Goal: Obtain resource: Download file/media

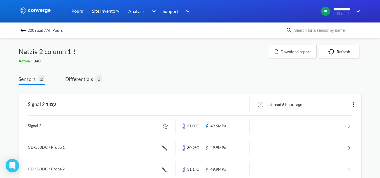
click at [26, 28] on img at bounding box center [23, 30] width 7 height 7
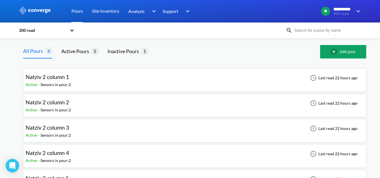
click at [76, 99] on div "Natziv 2 column 2 Active - Sensors in pour: 2 Last read 22 hours ago" at bounding box center [195, 105] width 338 height 18
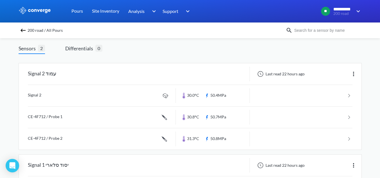
scroll to position [56, 0]
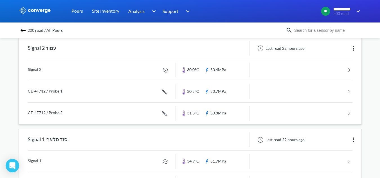
click at [88, 71] on link at bounding box center [190, 69] width 324 height 21
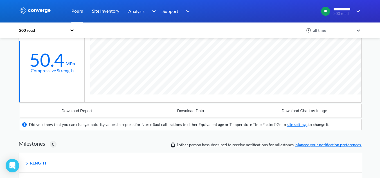
scroll to position [349, 343]
click at [188, 111] on div "Download Data" at bounding box center [190, 111] width 27 height 4
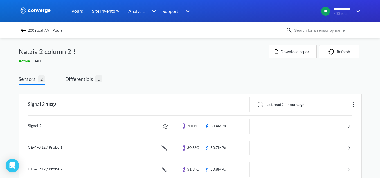
scroll to position [28, 0]
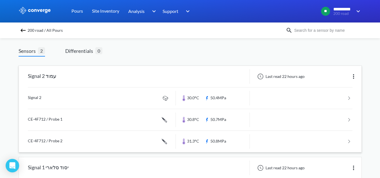
click at [69, 116] on link at bounding box center [190, 119] width 324 height 21
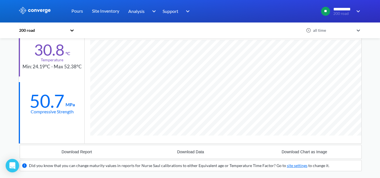
scroll to position [141, 0]
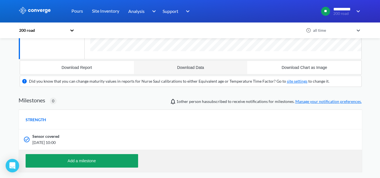
click at [200, 71] on button "Download Data" at bounding box center [191, 67] width 114 height 13
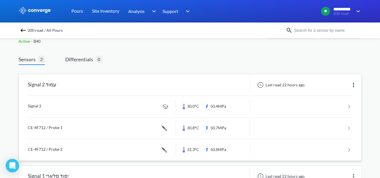
scroll to position [84, 0]
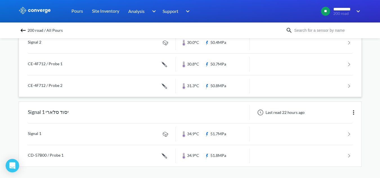
click at [54, 88] on link at bounding box center [190, 85] width 324 height 21
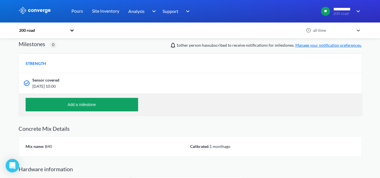
scroll to position [56, 0]
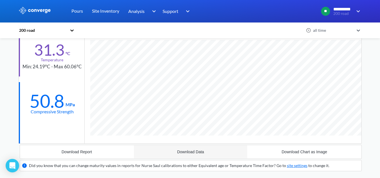
click at [192, 152] on div "Download Data" at bounding box center [190, 152] width 27 height 4
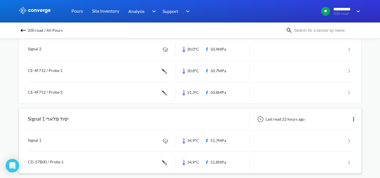
scroll to position [84, 0]
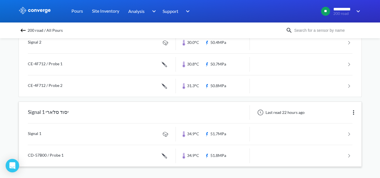
click at [46, 139] on link at bounding box center [190, 133] width 324 height 21
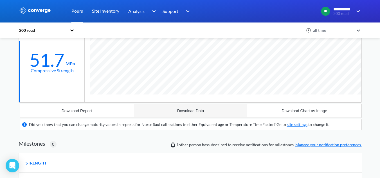
click at [187, 111] on div "Download Data" at bounding box center [190, 111] width 27 height 4
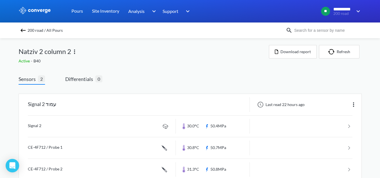
click at [139, 47] on div "Natziv 2 column 2" at bounding box center [144, 51] width 250 height 13
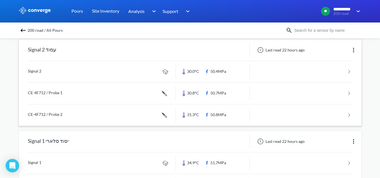
scroll to position [84, 0]
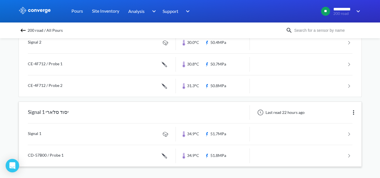
click at [34, 157] on link at bounding box center [190, 155] width 324 height 21
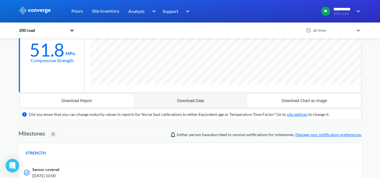
scroll to position [360, 343]
click at [192, 104] on button "Download Data" at bounding box center [191, 100] width 114 height 13
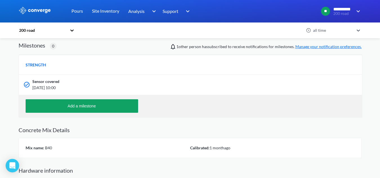
scroll to position [147, 0]
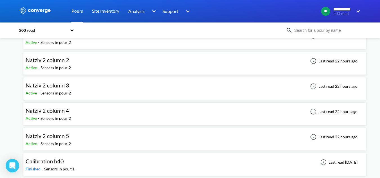
scroll to position [45, 0]
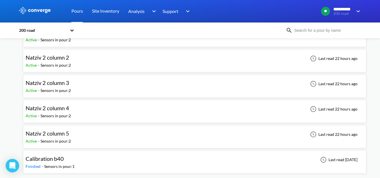
click at [98, 82] on div "Natziv 2 column 3 Active - Sensors in pour: 2 Last read 22 hours ago" at bounding box center [195, 86] width 338 height 18
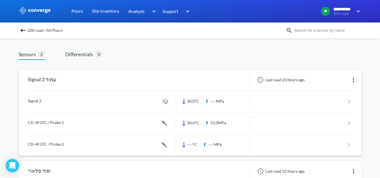
scroll to position [56, 0]
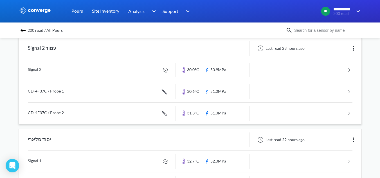
click at [145, 69] on link at bounding box center [190, 69] width 324 height 21
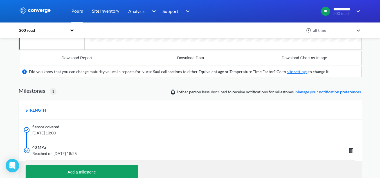
scroll to position [118, 0]
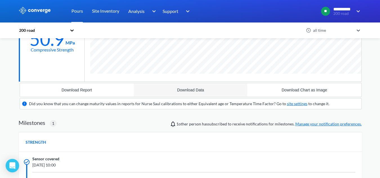
click at [182, 91] on div "Download Data" at bounding box center [190, 90] width 27 height 4
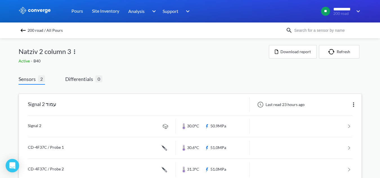
click at [48, 145] on link at bounding box center [190, 147] width 324 height 21
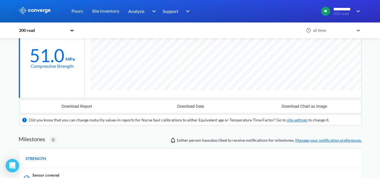
scroll to position [79, 0]
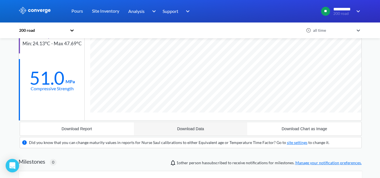
click at [196, 127] on div "Download Data" at bounding box center [190, 129] width 27 height 4
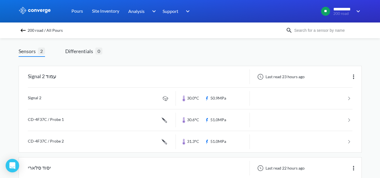
scroll to position [28, 0]
click at [49, 148] on link at bounding box center [190, 141] width 324 height 21
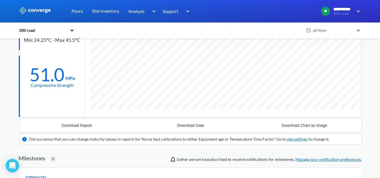
scroll to position [69, 0]
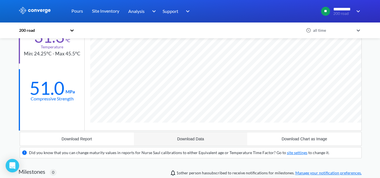
click at [216, 136] on button "Download Data" at bounding box center [191, 138] width 114 height 13
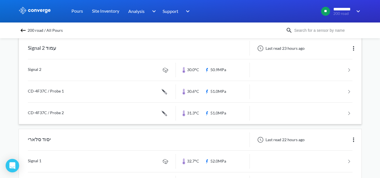
scroll to position [84, 0]
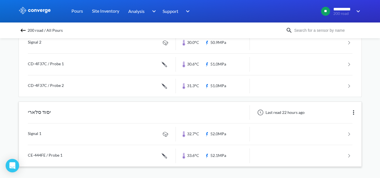
click at [94, 132] on link at bounding box center [190, 133] width 324 height 21
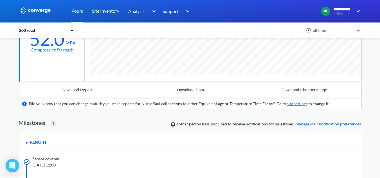
scroll to position [370, 343]
click at [191, 96] on button "Download Data" at bounding box center [191, 89] width 114 height 13
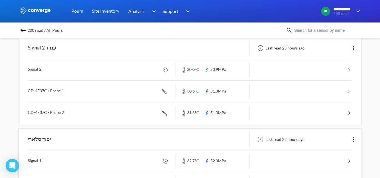
scroll to position [84, 0]
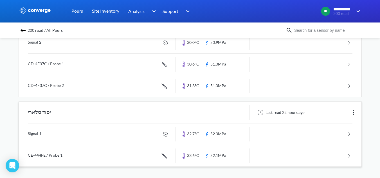
click at [61, 150] on link at bounding box center [190, 155] width 324 height 21
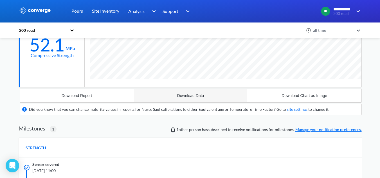
click at [200, 96] on div "Download Data" at bounding box center [190, 95] width 27 height 4
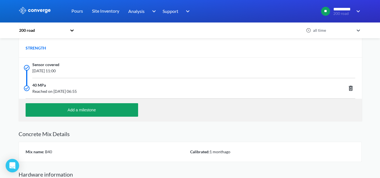
scroll to position [252, 0]
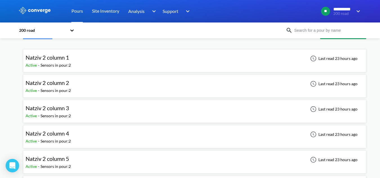
scroll to position [45, 0]
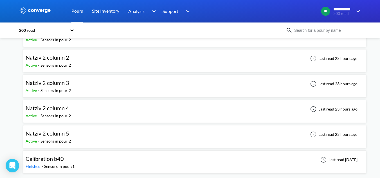
click at [74, 110] on div "Natziv 2 column 4 Active - Sensors in pour: 2 Last read 23 hours ago" at bounding box center [195, 111] width 338 height 18
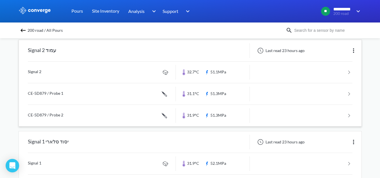
scroll to position [56, 0]
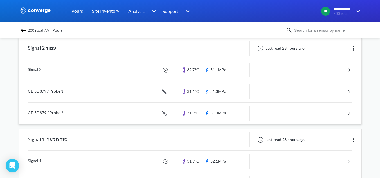
click at [99, 73] on link at bounding box center [190, 69] width 324 height 21
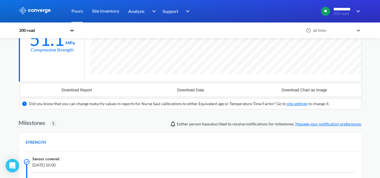
scroll to position [370, 343]
click at [168, 86] on button "Download Data" at bounding box center [191, 89] width 114 height 13
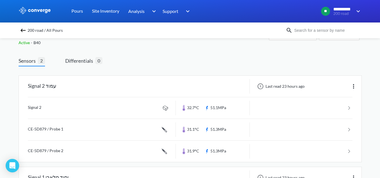
scroll to position [28, 0]
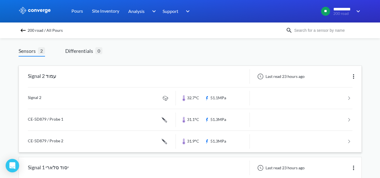
click at [47, 123] on link at bounding box center [190, 119] width 324 height 21
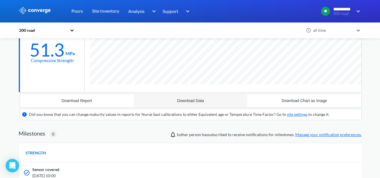
scroll to position [360, 343]
click at [181, 100] on div "Download Data" at bounding box center [190, 100] width 27 height 4
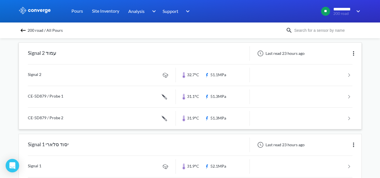
scroll to position [56, 0]
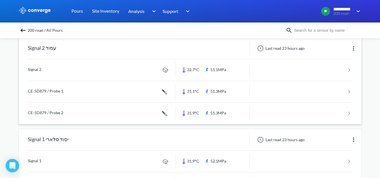
click at [46, 113] on link at bounding box center [190, 113] width 324 height 21
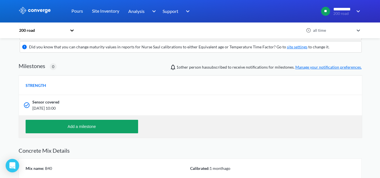
scroll to position [141, 0]
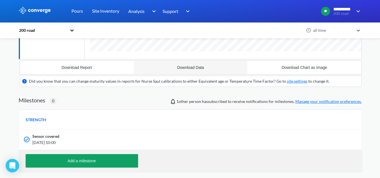
click at [181, 67] on div "Download Data" at bounding box center [190, 67] width 27 height 4
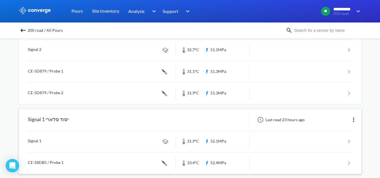
scroll to position [84, 0]
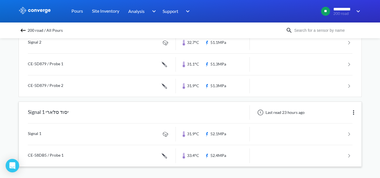
click at [39, 130] on link at bounding box center [190, 133] width 324 height 21
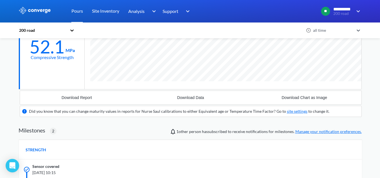
scroll to position [390, 343]
click at [204, 99] on div "Download Data" at bounding box center [190, 97] width 27 height 4
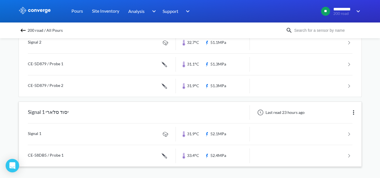
click at [47, 154] on link at bounding box center [190, 155] width 324 height 21
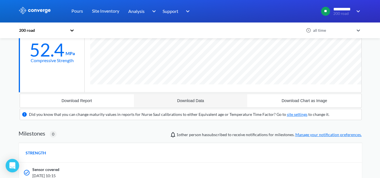
click at [191, 101] on div "Download Data" at bounding box center [190, 100] width 27 height 4
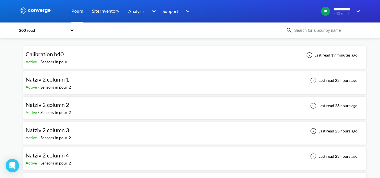
scroll to position [45, 0]
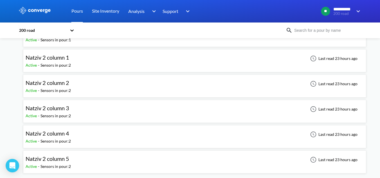
click at [75, 160] on div "Natziv 2 column 5 Active - Sensors in pour: 2 Last read 23 hours ago" at bounding box center [195, 162] width 338 height 18
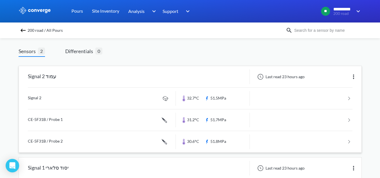
scroll to position [27, 0]
click at [48, 102] on link at bounding box center [190, 98] width 324 height 21
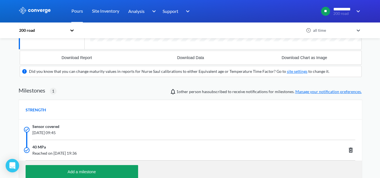
scroll to position [118, 0]
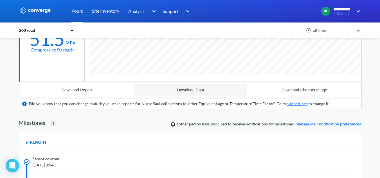
click at [198, 93] on button "Download Data" at bounding box center [191, 89] width 114 height 13
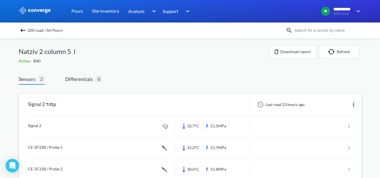
click at [73, 146] on link at bounding box center [190, 147] width 324 height 21
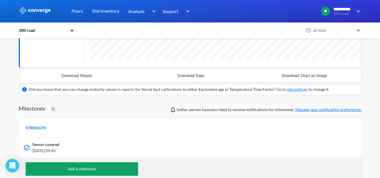
scroll to position [141, 0]
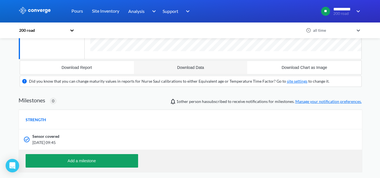
click at [196, 71] on button "Download Data" at bounding box center [191, 67] width 114 height 13
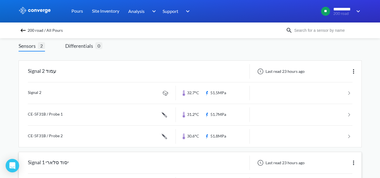
scroll to position [84, 0]
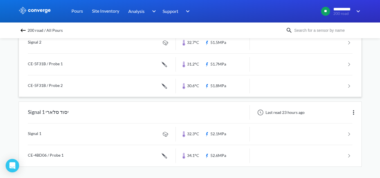
click at [93, 86] on link at bounding box center [190, 85] width 324 height 21
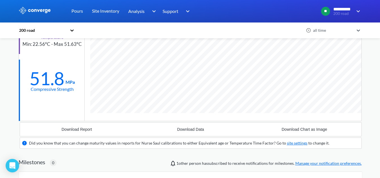
scroll to position [112, 0]
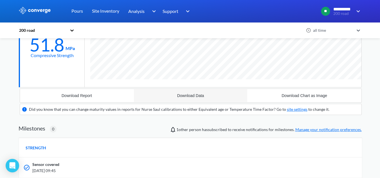
click at [195, 98] on button "Download Data" at bounding box center [191, 95] width 114 height 13
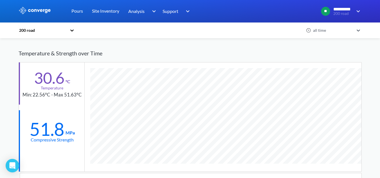
scroll to position [0, 0]
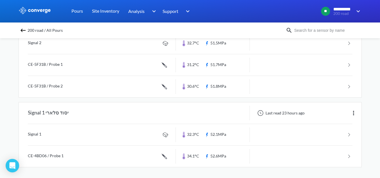
scroll to position [84, 0]
click at [84, 131] on link at bounding box center [190, 133] width 324 height 21
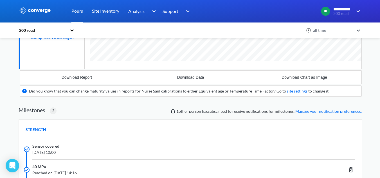
scroll to position [122, 0]
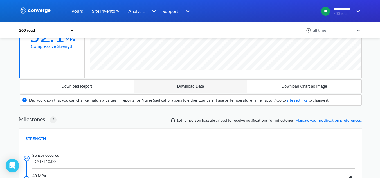
click at [176, 85] on button "Download Data" at bounding box center [191, 86] width 114 height 13
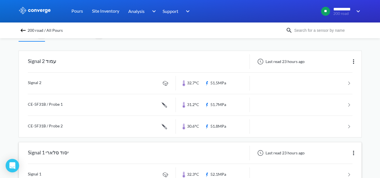
scroll to position [84, 0]
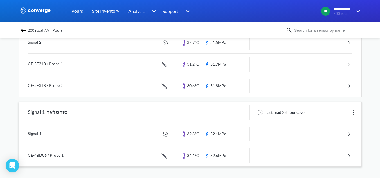
click at [56, 154] on link at bounding box center [190, 155] width 324 height 21
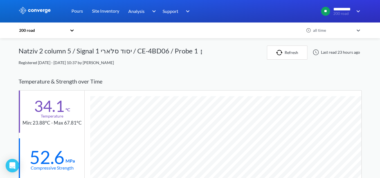
scroll to position [360, 343]
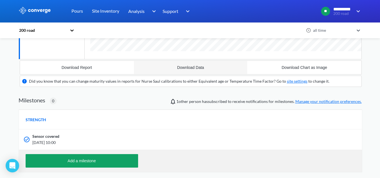
click at [195, 69] on div "Download Data" at bounding box center [190, 67] width 27 height 4
